Goal: Information Seeking & Learning: Find specific fact

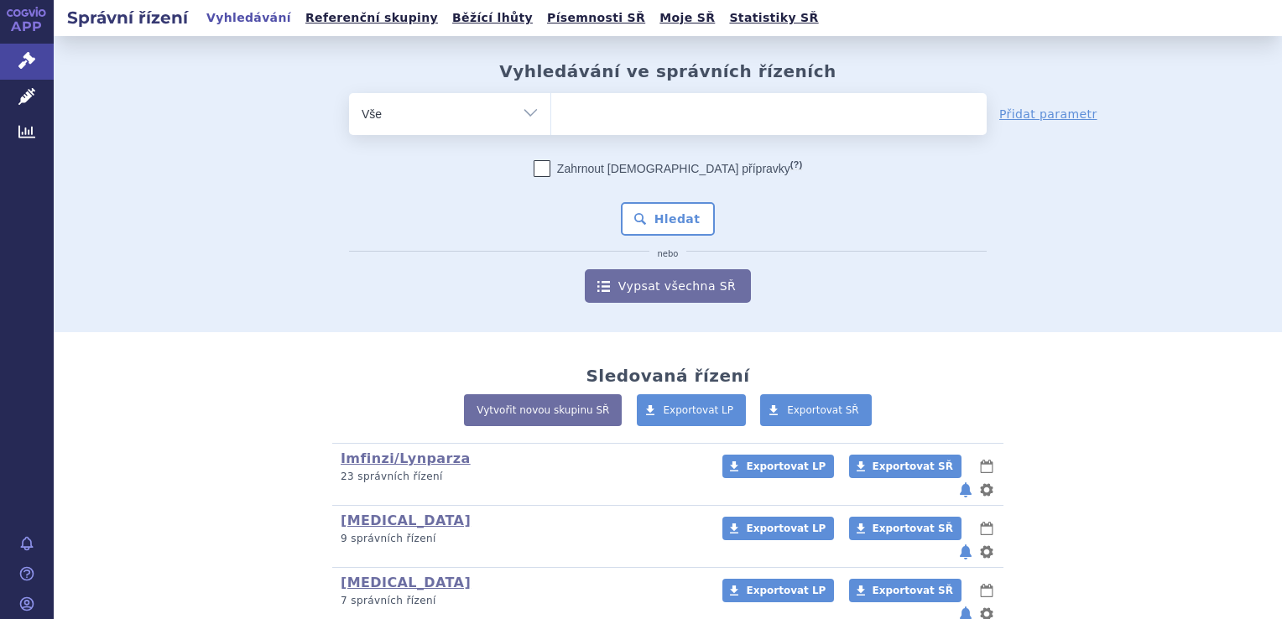
click at [38, 65] on link "Správní řízení" at bounding box center [27, 61] width 54 height 35
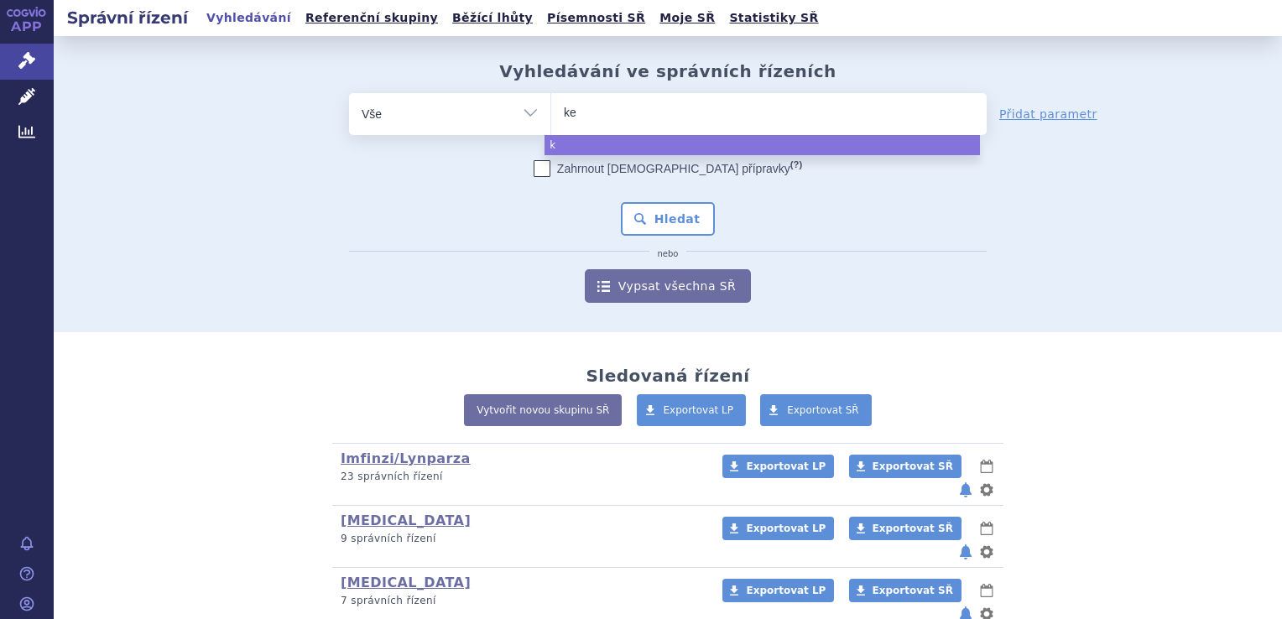
type input "key"
type input "keytr"
type input "keytruda"
select select "keytruda"
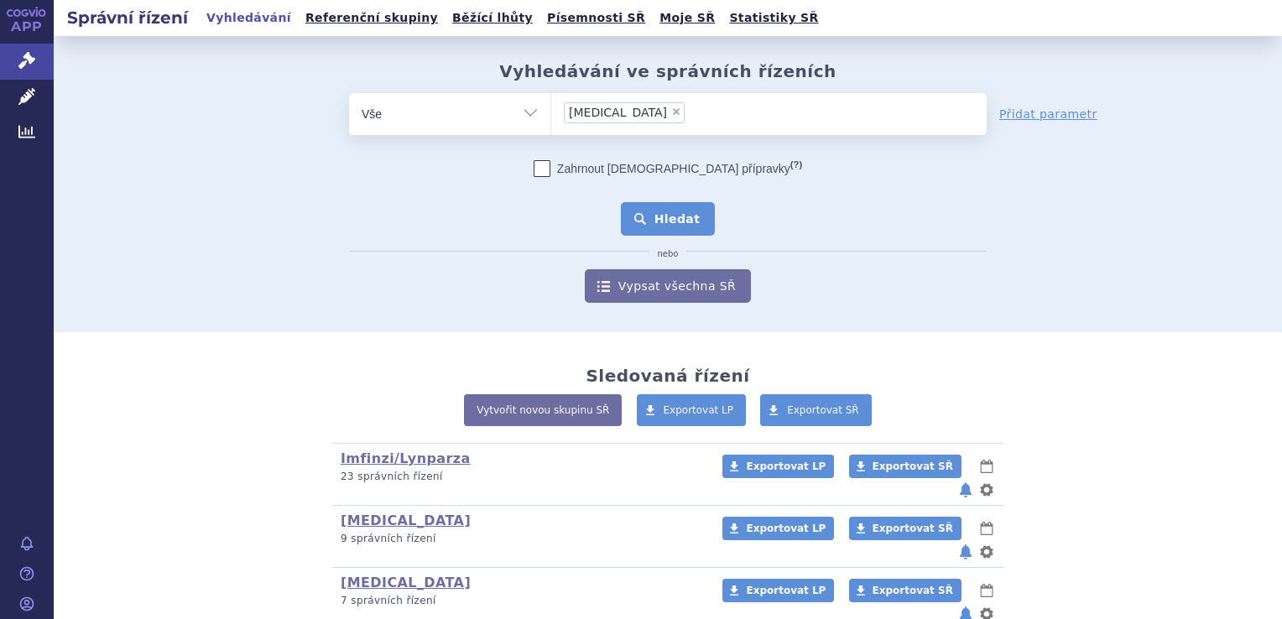
click at [681, 227] on button "Hledat" at bounding box center [668, 219] width 95 height 34
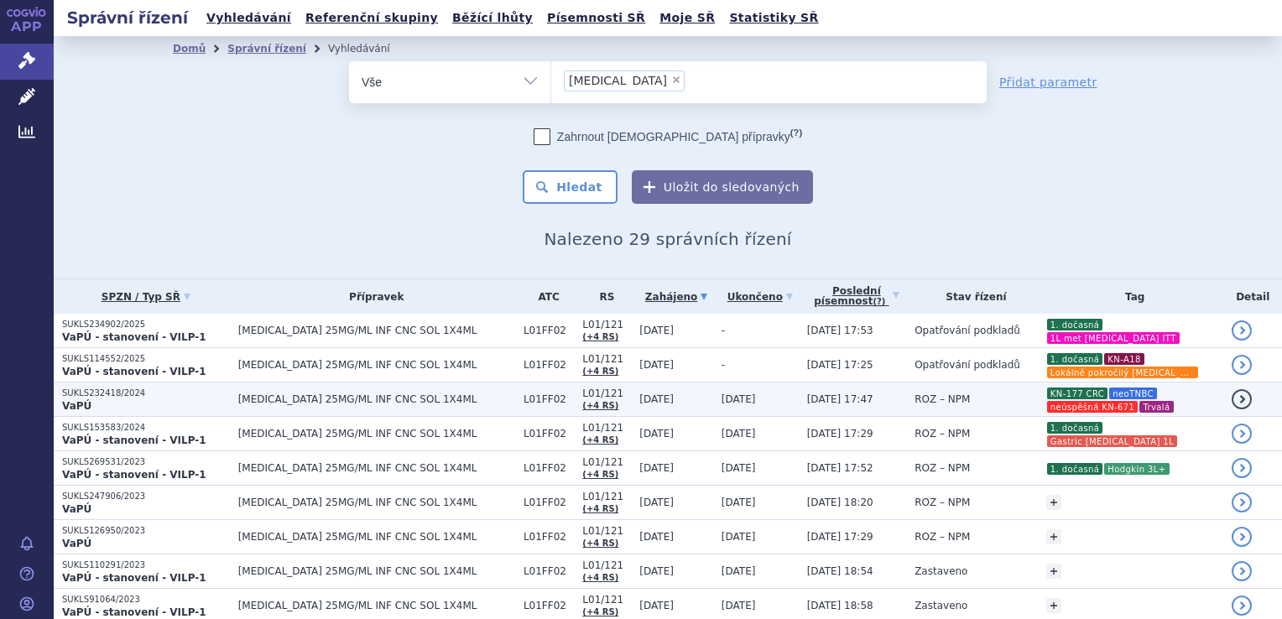
click at [746, 388] on td "[DATE]" at bounding box center [756, 400] width 86 height 34
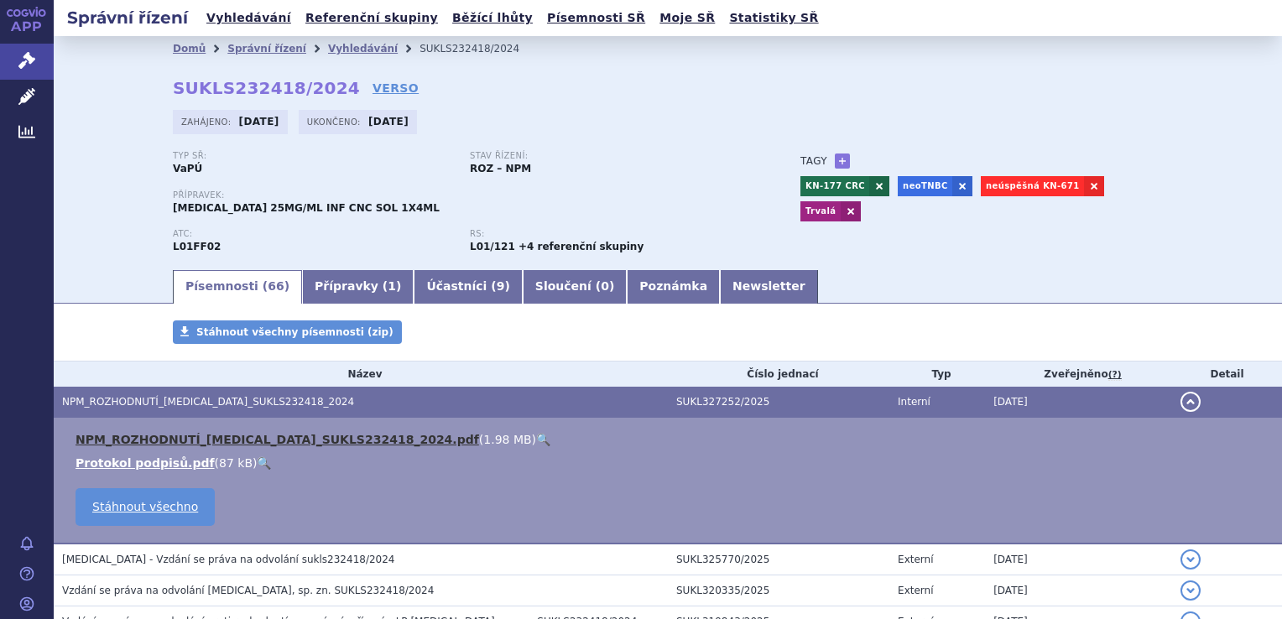
click at [373, 443] on link "NPM_ROZHODNUTÍ_[MEDICAL_DATA]_SUKLS232418_2024.pdf" at bounding box center [278, 439] width 404 height 13
